Goal: Task Accomplishment & Management: Complete application form

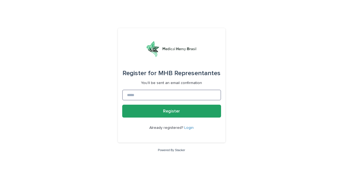
click at [145, 94] on input at bounding box center [171, 95] width 99 height 11
type input "**********"
click at [187, 128] on link "Login" at bounding box center [188, 128] width 9 height 4
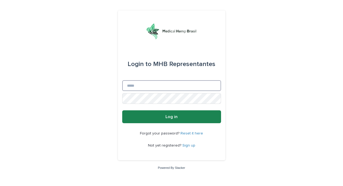
type input "**********"
click at [171, 117] on button "Log in" at bounding box center [171, 116] width 99 height 13
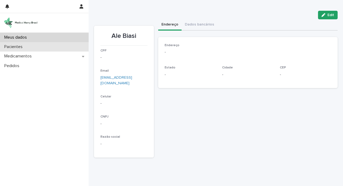
click at [29, 47] on div "Pacientes" at bounding box center [44, 46] width 89 height 9
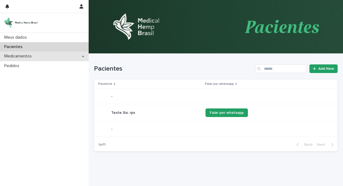
click at [36, 55] on div "Medicamentos" at bounding box center [44, 55] width 89 height 9
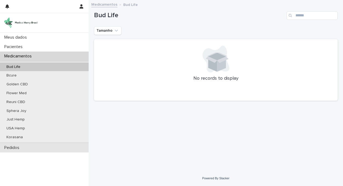
click at [26, 148] on div "Pedidos" at bounding box center [44, 147] width 89 height 9
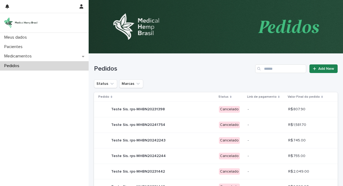
click at [324, 73] on link "Add New" at bounding box center [323, 68] width 28 height 9
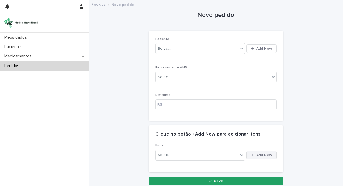
click at [260, 155] on span "Add New" at bounding box center [264, 155] width 16 height 4
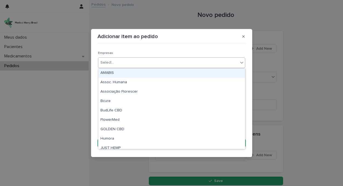
click at [166, 63] on div "Select..." at bounding box center [168, 62] width 140 height 9
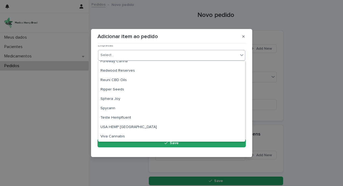
scroll to position [98, 0]
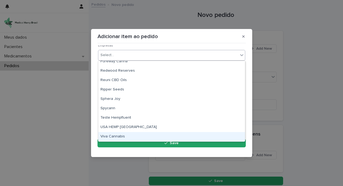
click at [143, 134] on div "Viva Cannabis" at bounding box center [171, 136] width 146 height 9
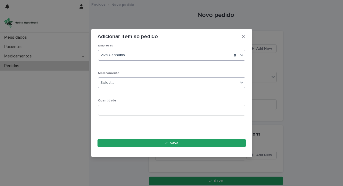
click at [170, 82] on div "Select..." at bounding box center [168, 82] width 140 height 9
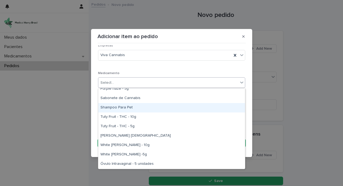
scroll to position [117, 0]
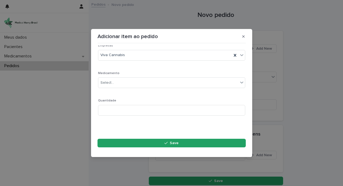
click at [315, 70] on div "Adicionar item ao pedido Loading... Saving… Loading... Saving… Loading... Savin…" at bounding box center [171, 93] width 343 height 186
click at [244, 37] on icon "button" at bounding box center [243, 36] width 2 height 2
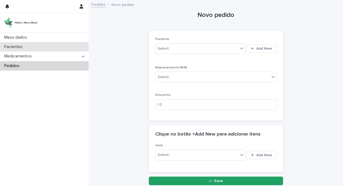
click at [50, 48] on div "Pacientes" at bounding box center [44, 46] width 89 height 9
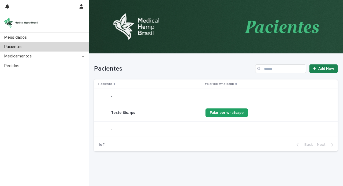
click at [325, 68] on span "Add New" at bounding box center [326, 69] width 16 height 4
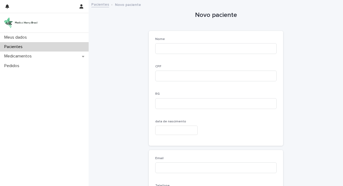
click at [55, 46] on div "Pacientes" at bounding box center [44, 46] width 89 height 9
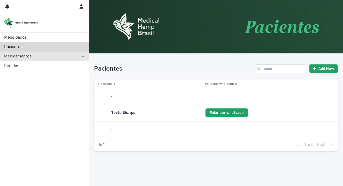
click at [30, 60] on div "Medicamentos" at bounding box center [44, 55] width 89 height 9
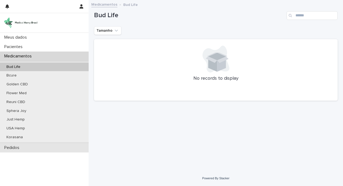
click at [27, 144] on div "Pedidos" at bounding box center [44, 147] width 89 height 9
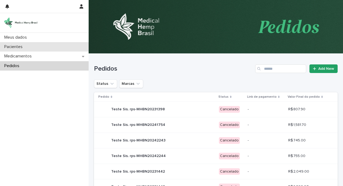
click at [42, 45] on div "Pacientes" at bounding box center [44, 46] width 89 height 9
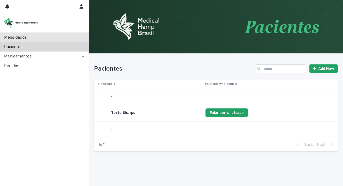
click at [24, 39] on p "Meus dados" at bounding box center [16, 37] width 29 height 5
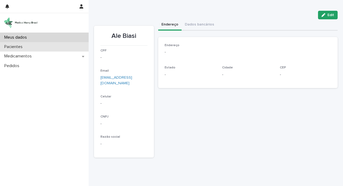
click at [30, 49] on div "Pacientes" at bounding box center [44, 46] width 89 height 9
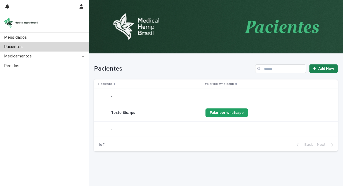
click at [318, 69] on span "Add New" at bounding box center [326, 69] width 16 height 4
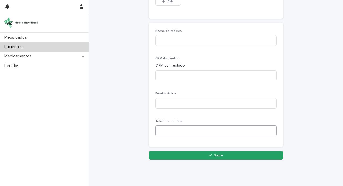
scroll to position [591, 0]
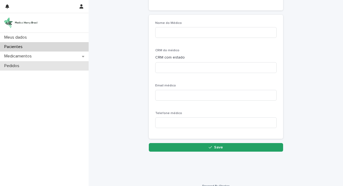
click at [58, 63] on div "Pedidos" at bounding box center [44, 65] width 89 height 9
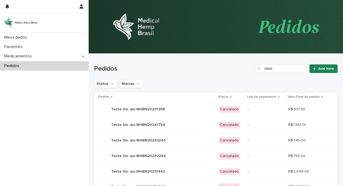
click at [325, 69] on span "Add New" at bounding box center [326, 69] width 16 height 4
